Goal: Task Accomplishment & Management: Use online tool/utility

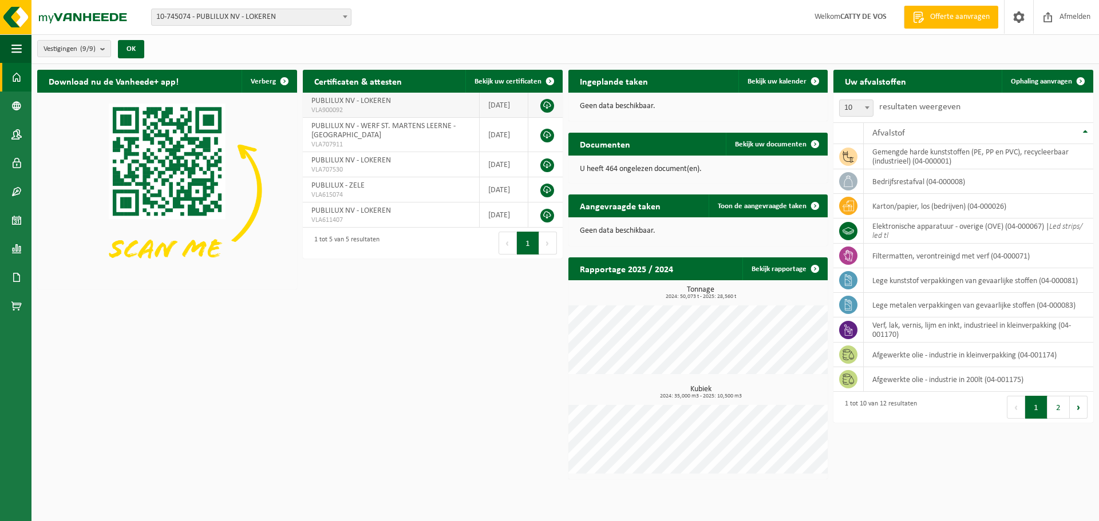
click at [375, 104] on span "PUBLILUX NV - LOKEREN" at bounding box center [351, 101] width 80 height 9
click at [1040, 74] on link "Ophaling aanvragen" at bounding box center [1047, 81] width 90 height 23
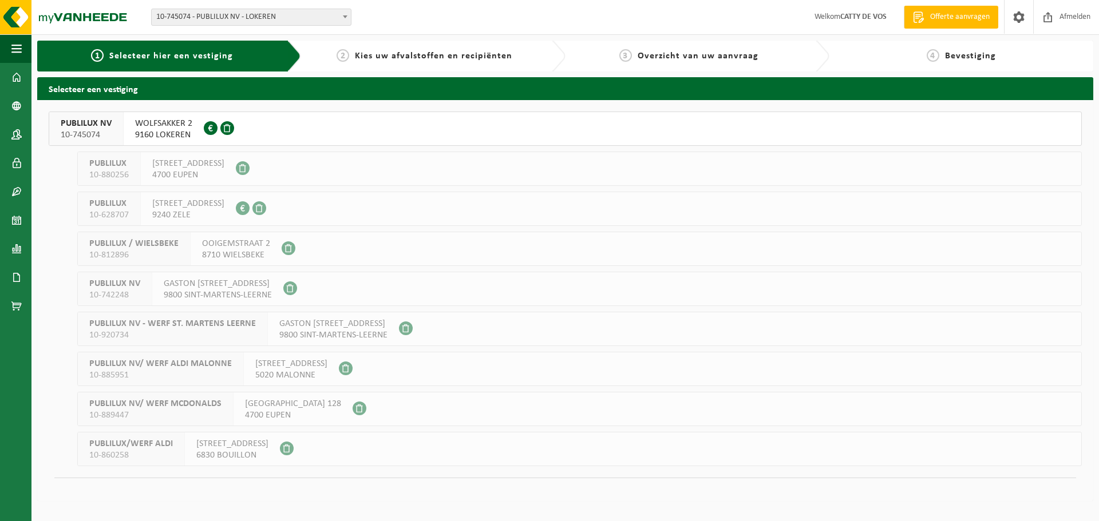
click at [152, 122] on span "WOLFSAKKER 2" at bounding box center [163, 123] width 57 height 11
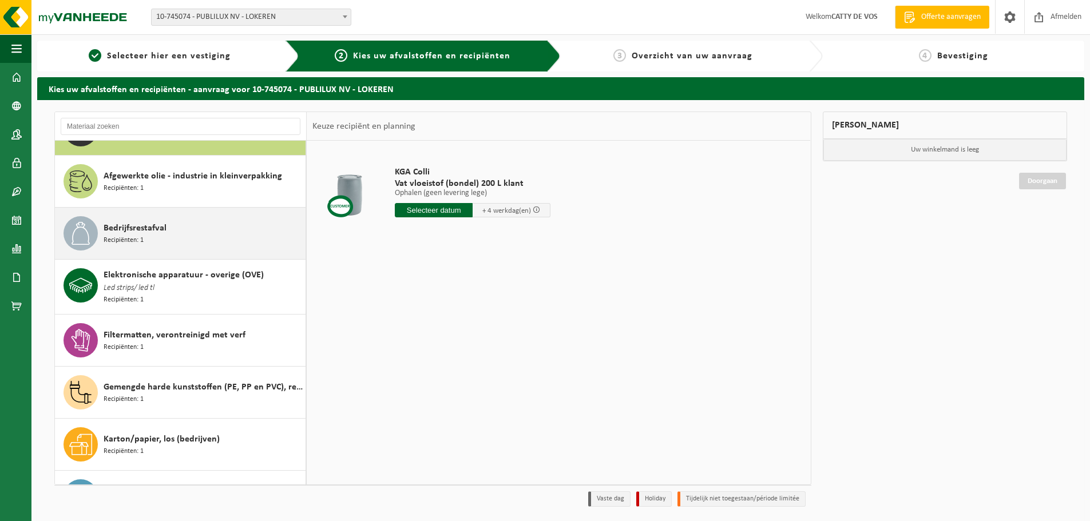
scroll to position [57, 0]
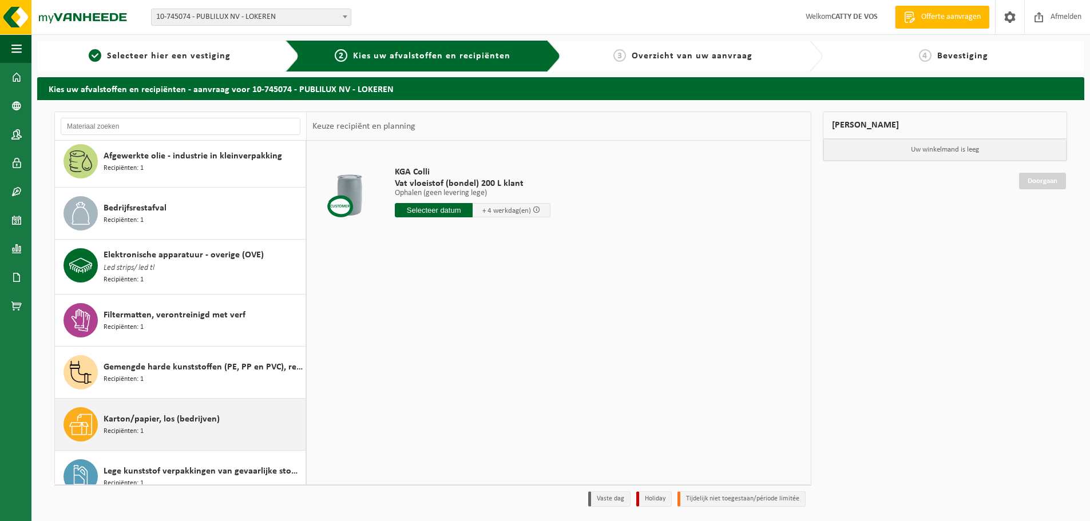
click at [141, 417] on span "Karton/papier, los (bedrijven)" at bounding box center [162, 420] width 116 height 14
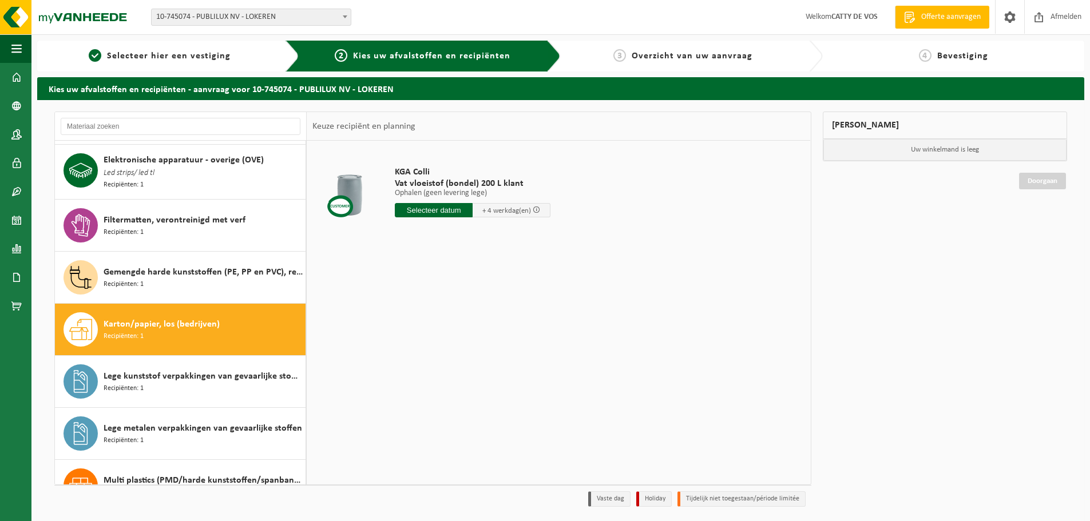
scroll to position [230, 0]
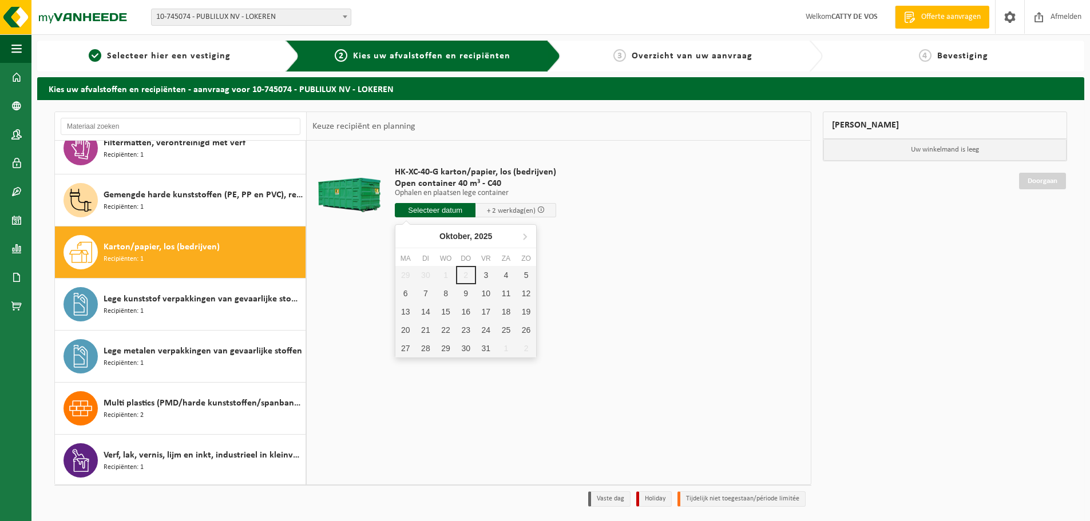
click at [459, 208] on input "text" at bounding box center [435, 210] width 81 height 14
click at [481, 270] on div "3" at bounding box center [486, 275] width 20 height 18
type input "Van 2025-10-03"
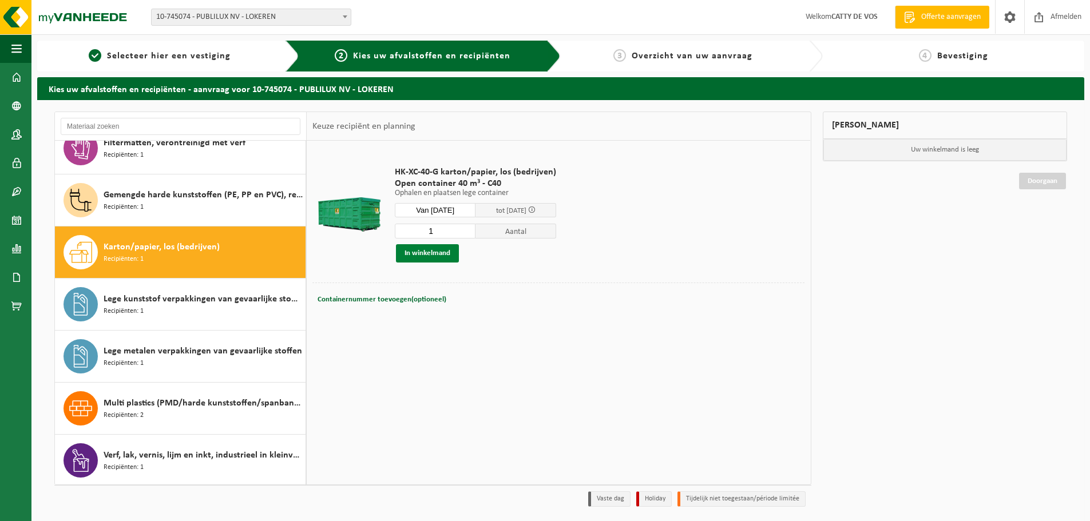
click at [438, 253] on button "In winkelmand" at bounding box center [427, 253] width 63 height 18
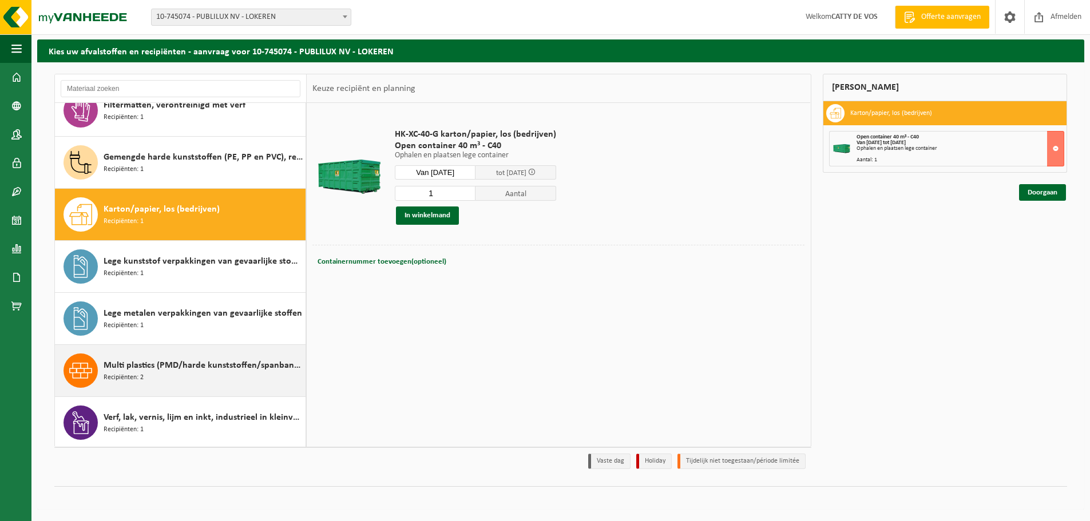
click at [212, 362] on span "Multi plastics (PMD/harde kunststoffen/spanbanden/EPS/folie naturel/folie gemen…" at bounding box center [203, 366] width 199 height 14
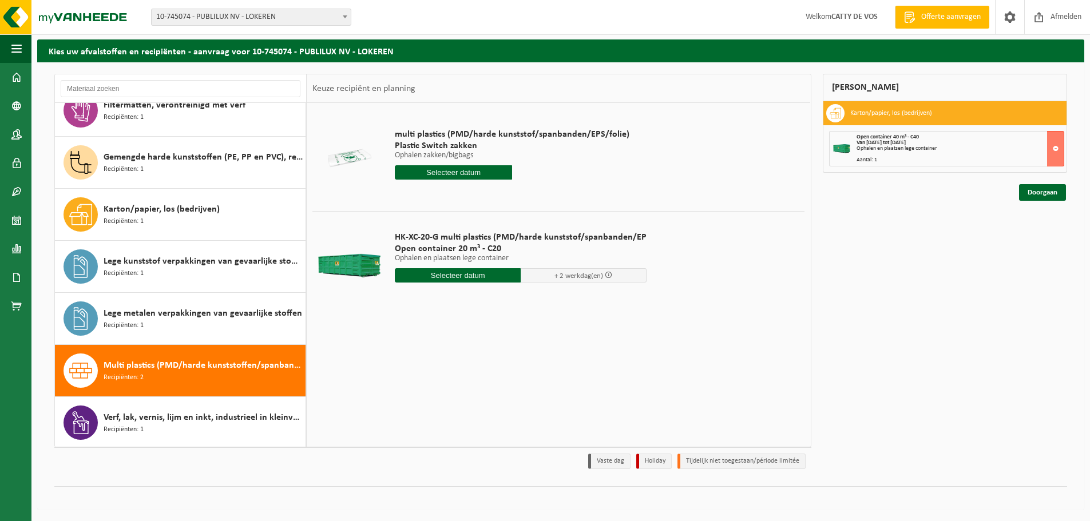
click at [449, 171] on input "text" at bounding box center [453, 172] width 117 height 14
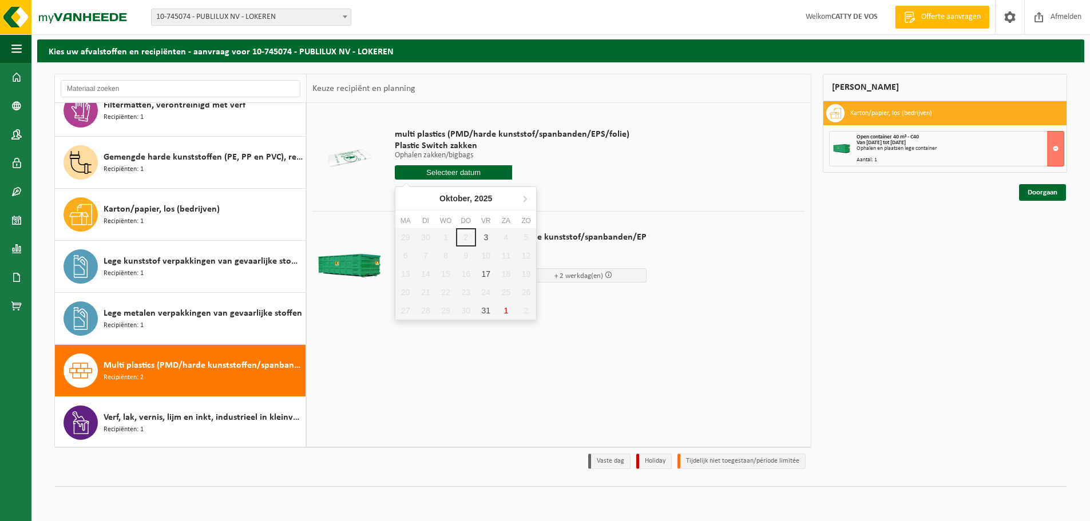
click at [449, 171] on input "text" at bounding box center [453, 172] width 117 height 14
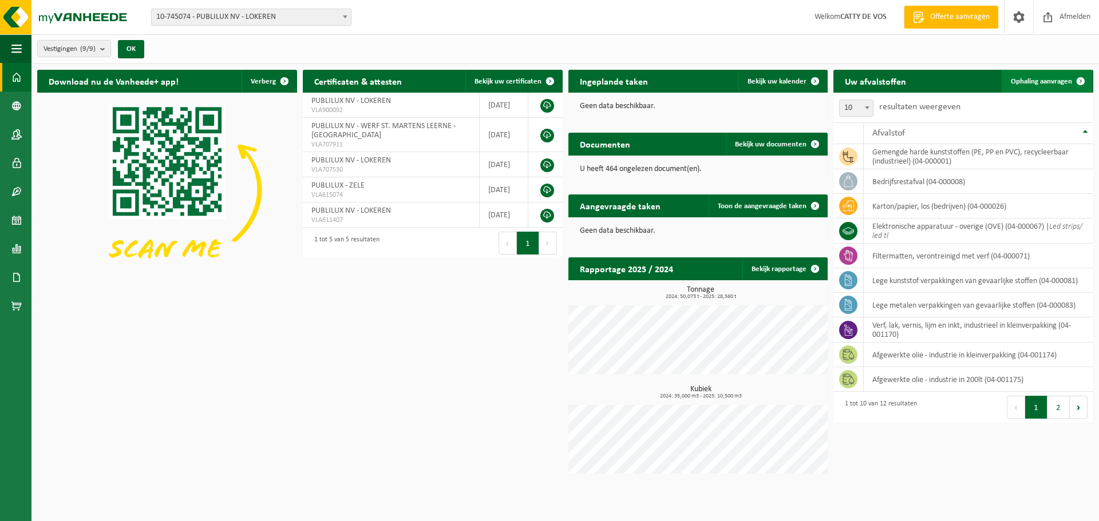
click at [1046, 78] on span "Ophaling aanvragen" at bounding box center [1041, 81] width 61 height 7
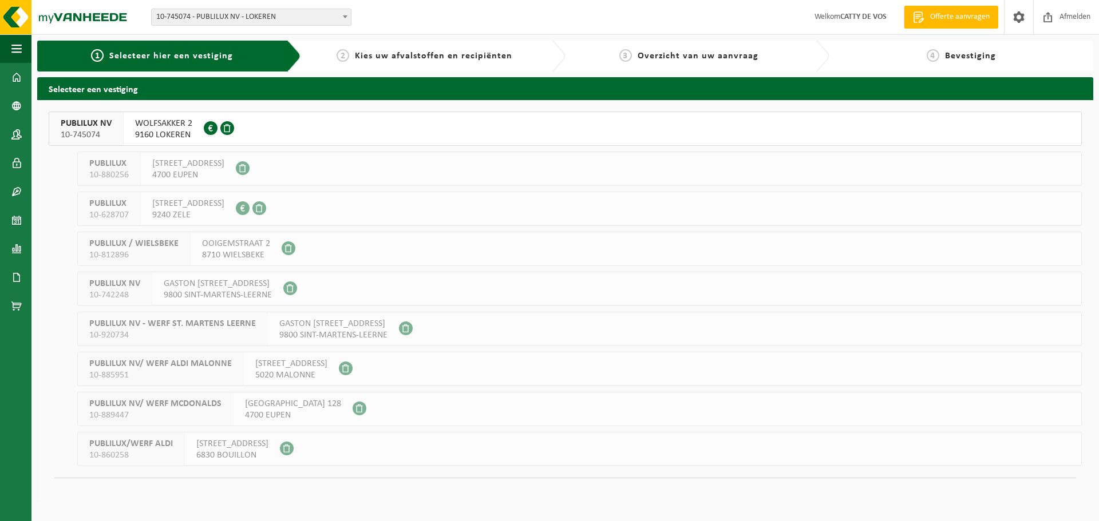
click at [169, 129] on span "9160 LOKEREN" at bounding box center [163, 134] width 57 height 11
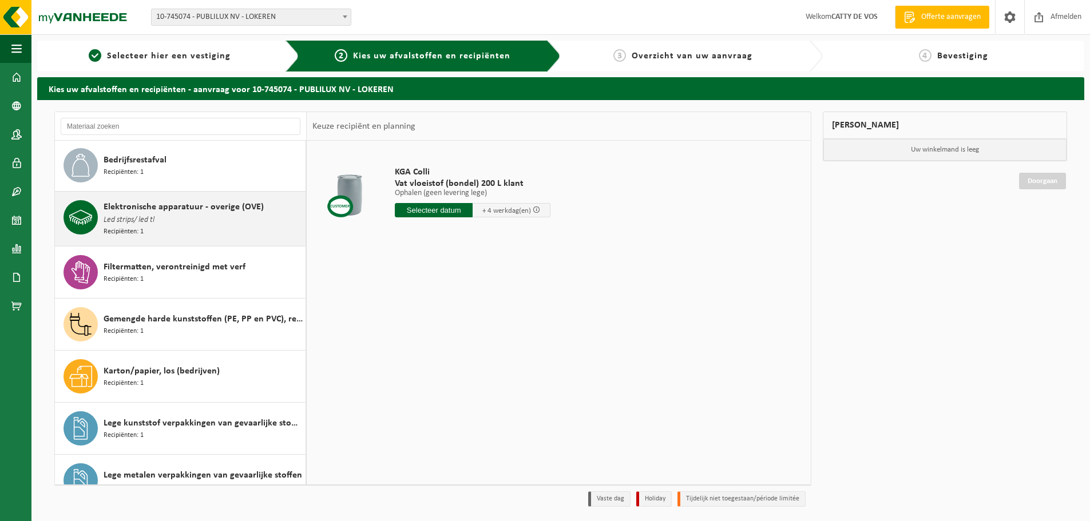
scroll to position [114, 0]
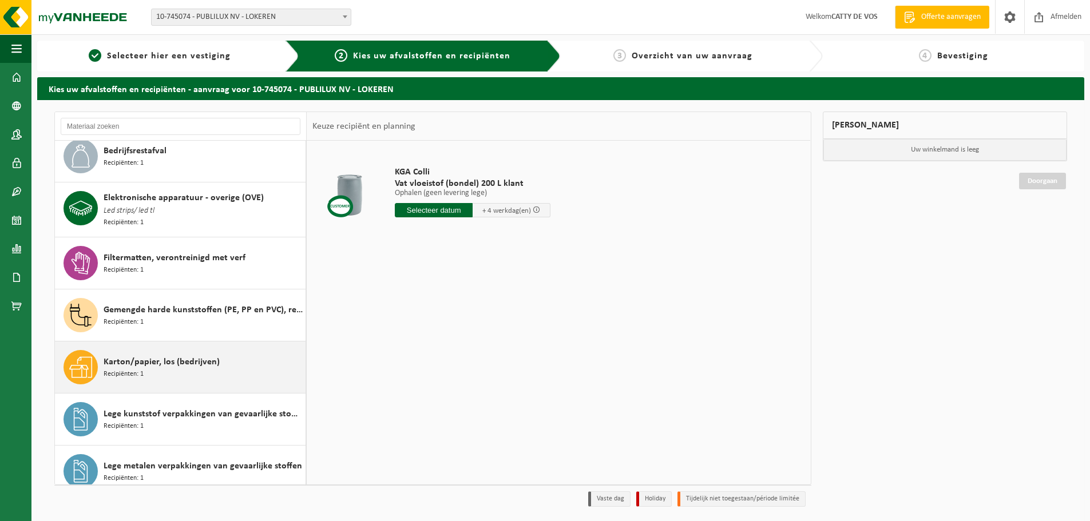
click at [187, 365] on span "Karton/papier, los (bedrijven)" at bounding box center [162, 362] width 116 height 14
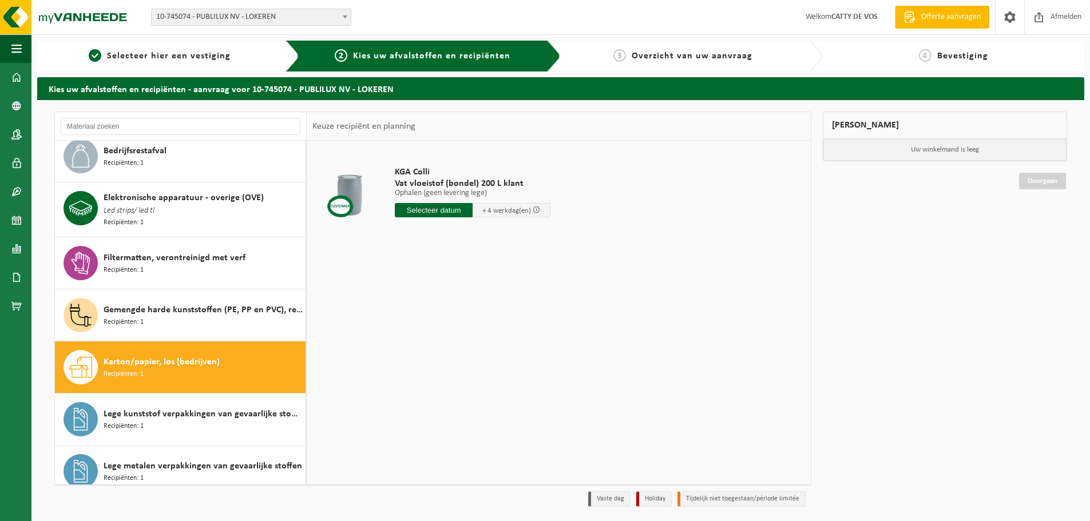
scroll to position [230, 0]
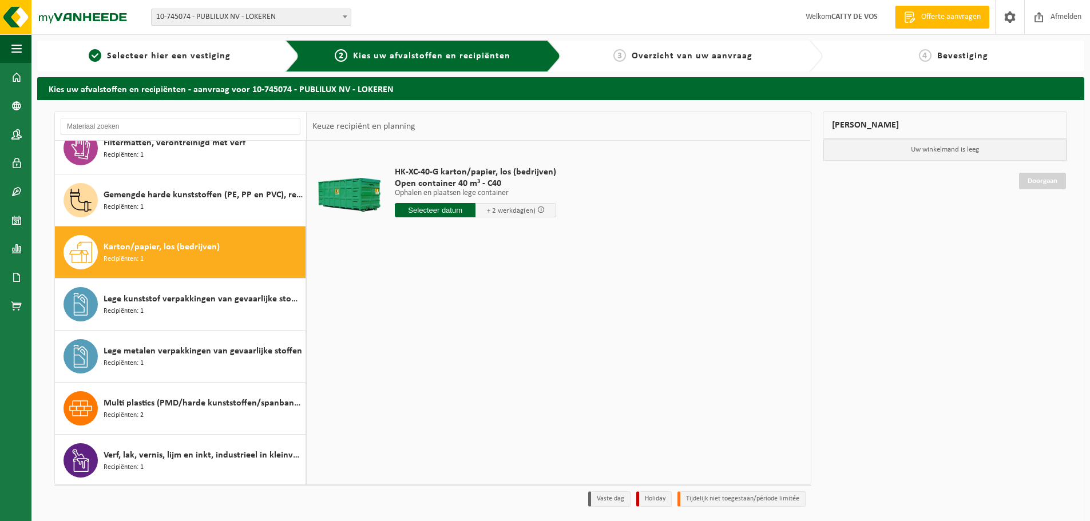
click at [440, 211] on input "text" at bounding box center [435, 210] width 81 height 14
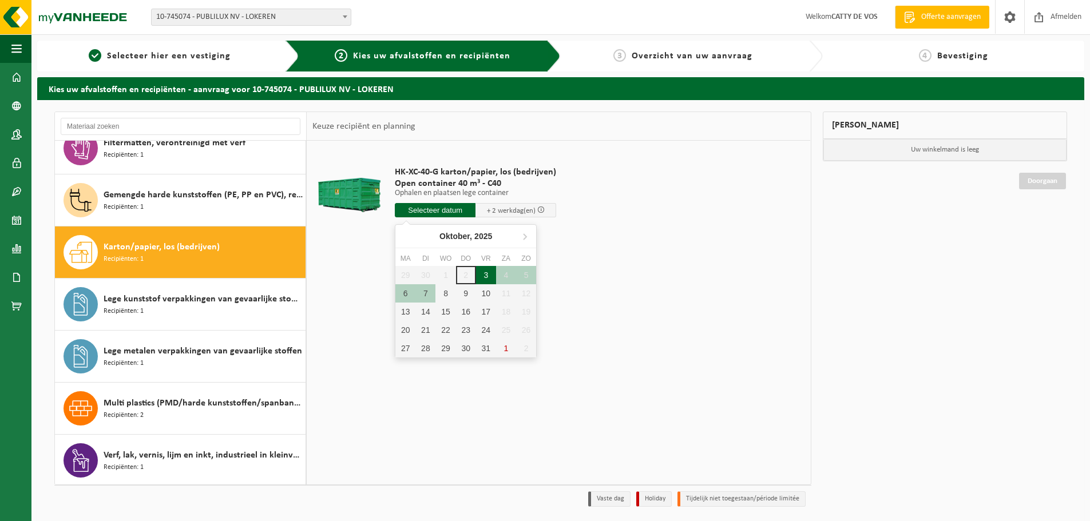
click at [485, 274] on div "3" at bounding box center [486, 275] width 20 height 18
type input "Van 2025-10-03"
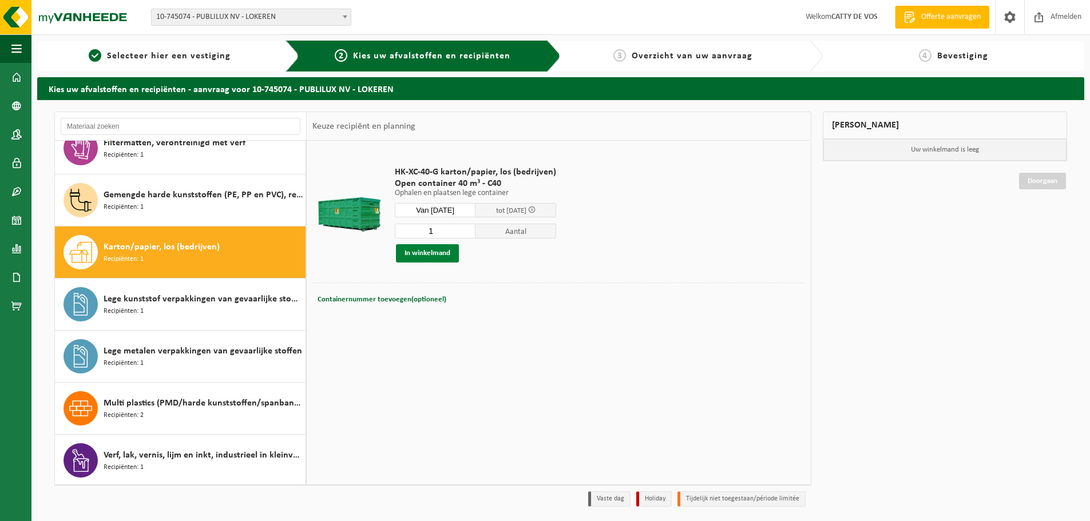
click at [440, 255] on button "In winkelmand" at bounding box center [427, 253] width 63 height 18
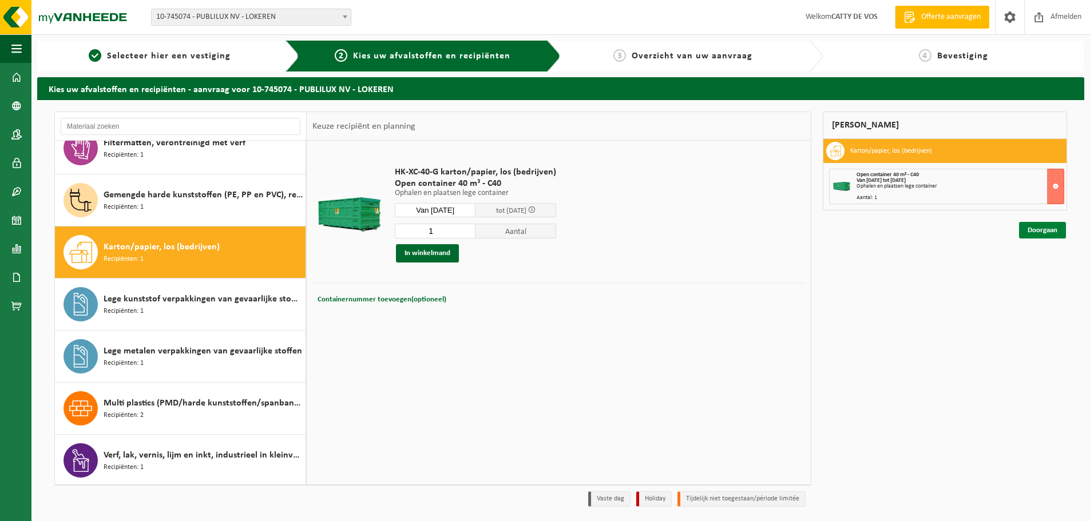
click at [1035, 228] on link "Doorgaan" at bounding box center [1042, 230] width 47 height 17
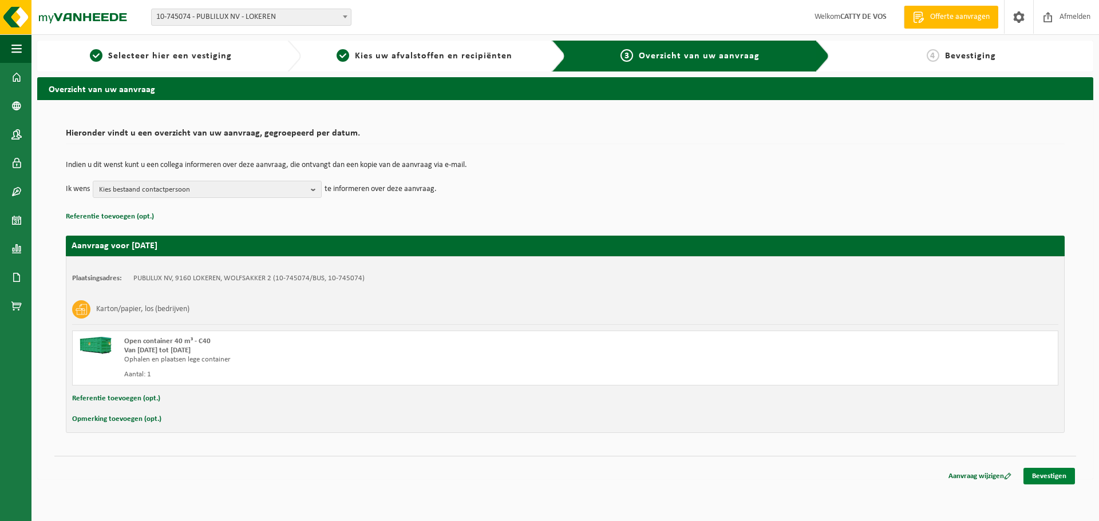
click at [1057, 478] on link "Bevestigen" at bounding box center [1049, 476] width 52 height 17
